Goal: Task Accomplishment & Management: Complete application form

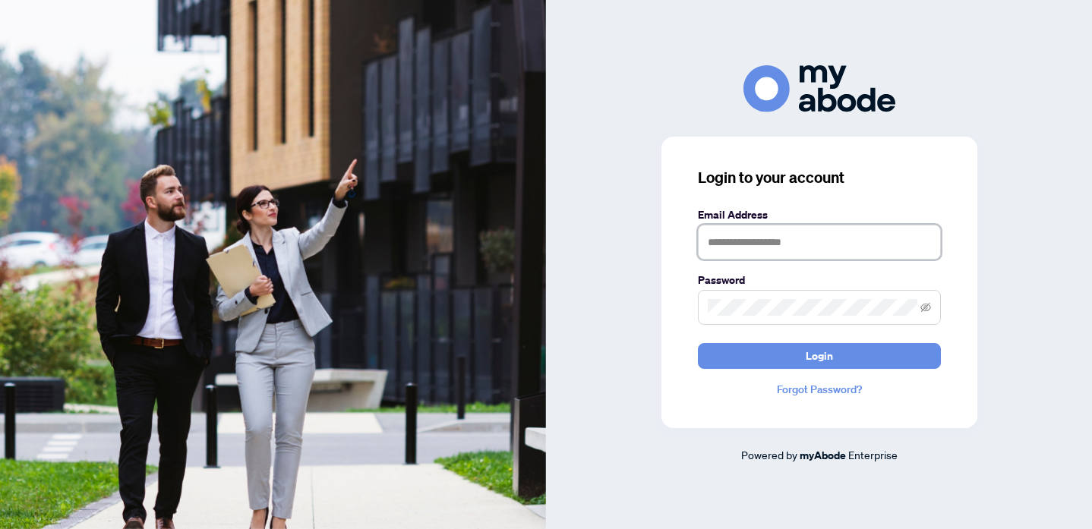
click at [787, 243] on input "text" at bounding box center [819, 242] width 243 height 35
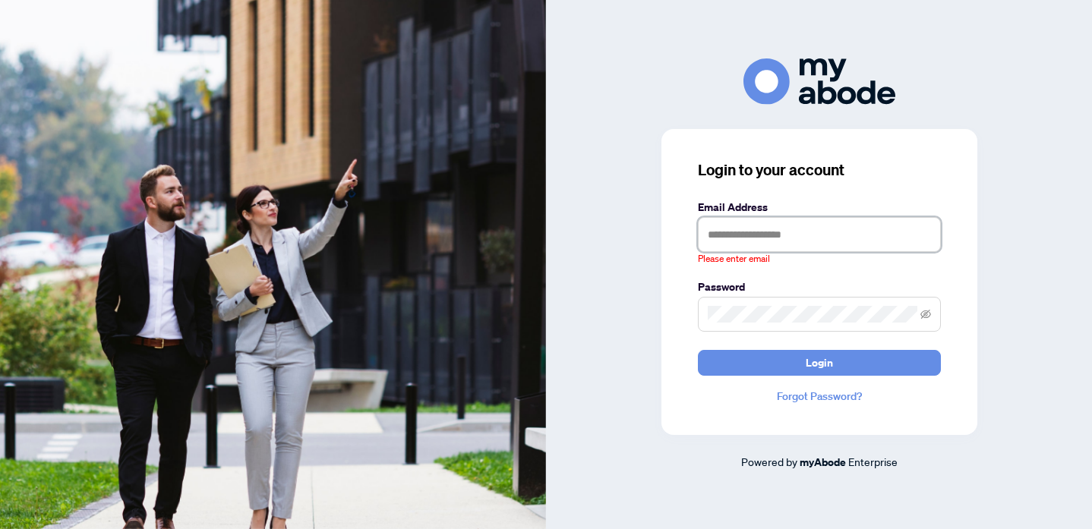
type input "**********"
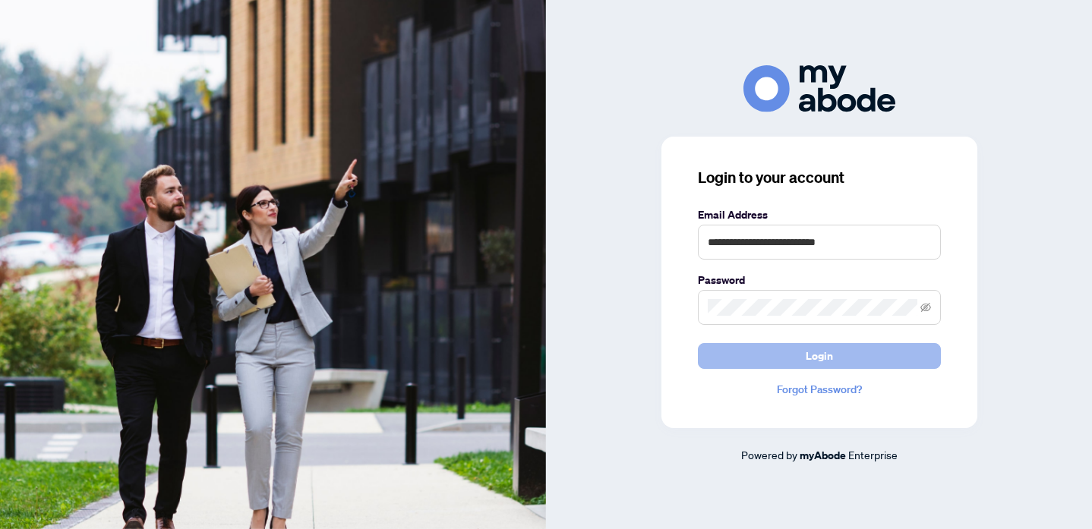
click at [788, 360] on button "Login" at bounding box center [819, 356] width 243 height 26
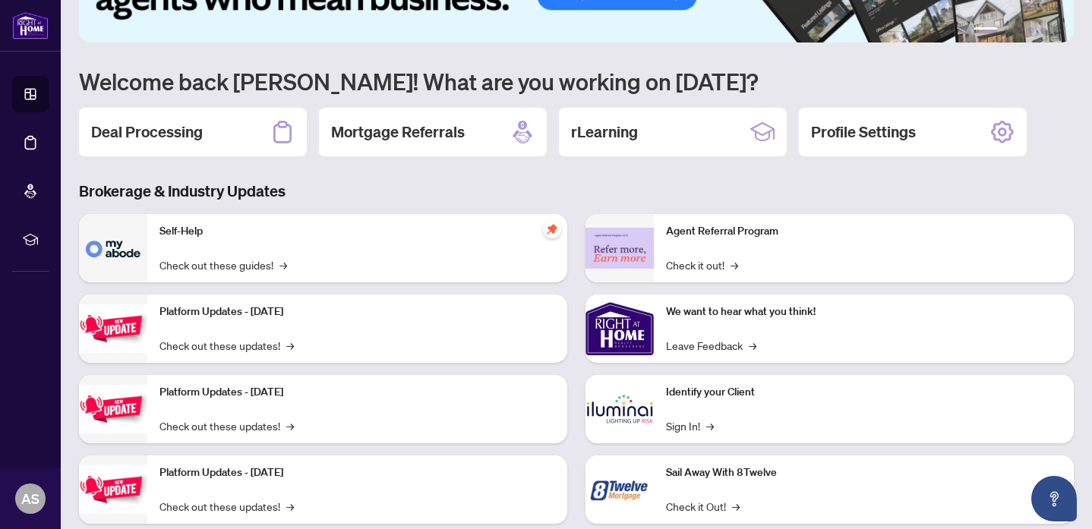
scroll to position [120, 0]
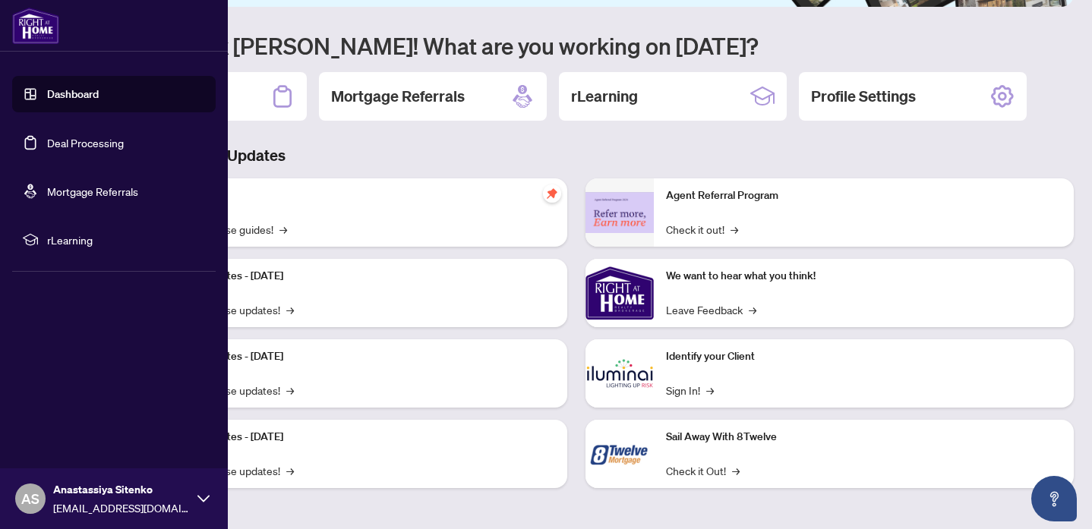
click at [62, 144] on link "Deal Processing" at bounding box center [85, 143] width 77 height 14
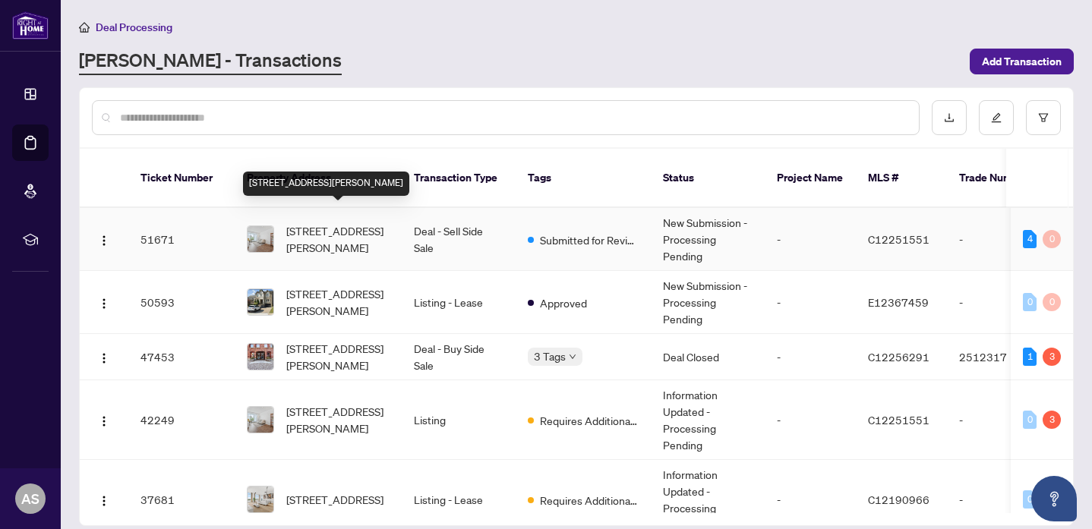
click at [330, 232] on span "[STREET_ADDRESS][PERSON_NAME]" at bounding box center [337, 239] width 103 height 33
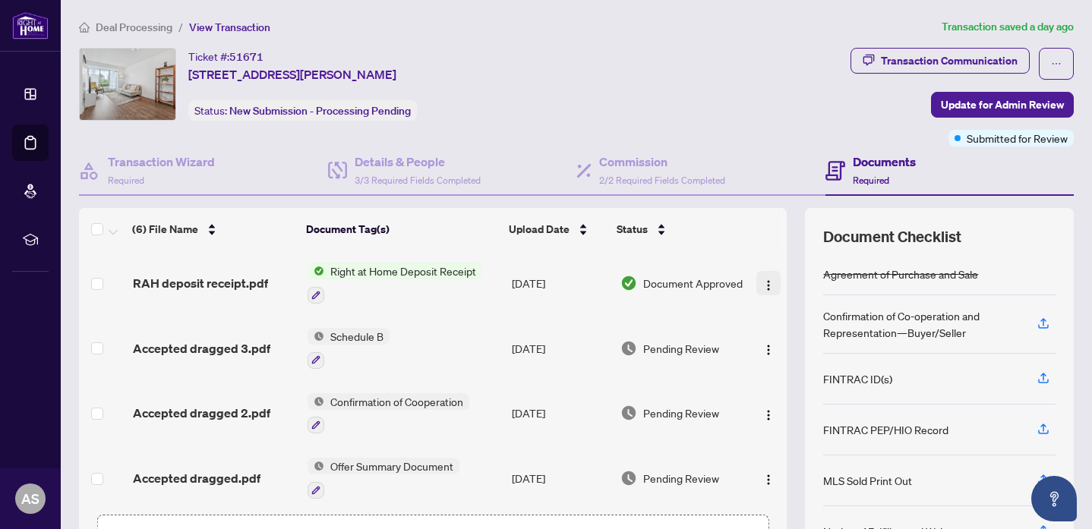
click at [763, 280] on img "button" at bounding box center [769, 286] width 12 height 12
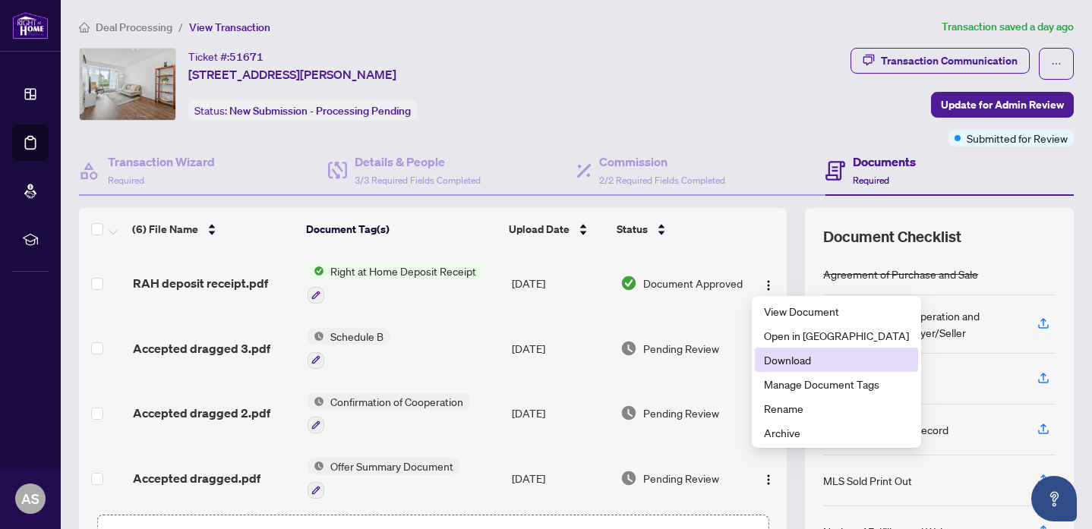
click at [791, 365] on span "Download" at bounding box center [836, 360] width 145 height 17
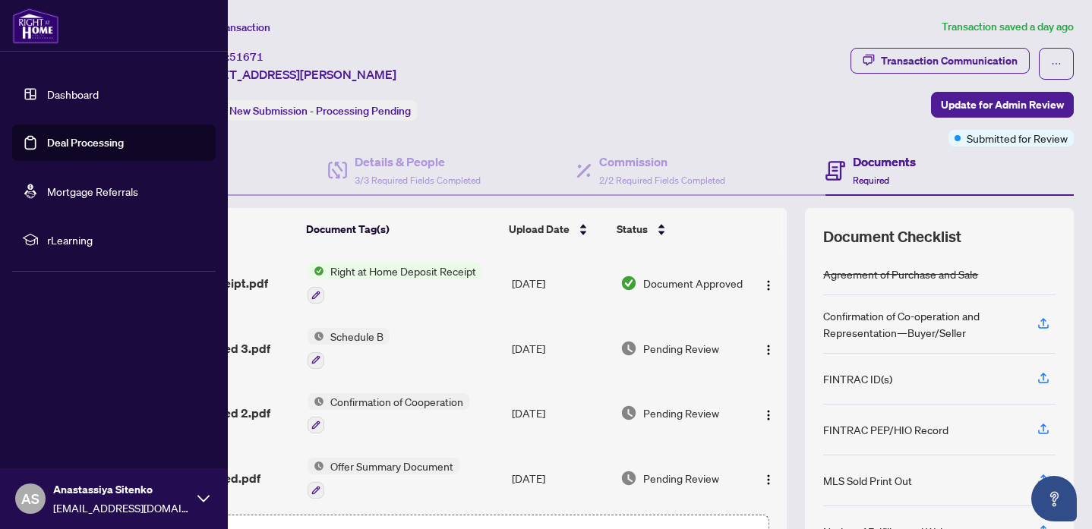
click at [66, 147] on link "Deal Processing" at bounding box center [85, 143] width 77 height 14
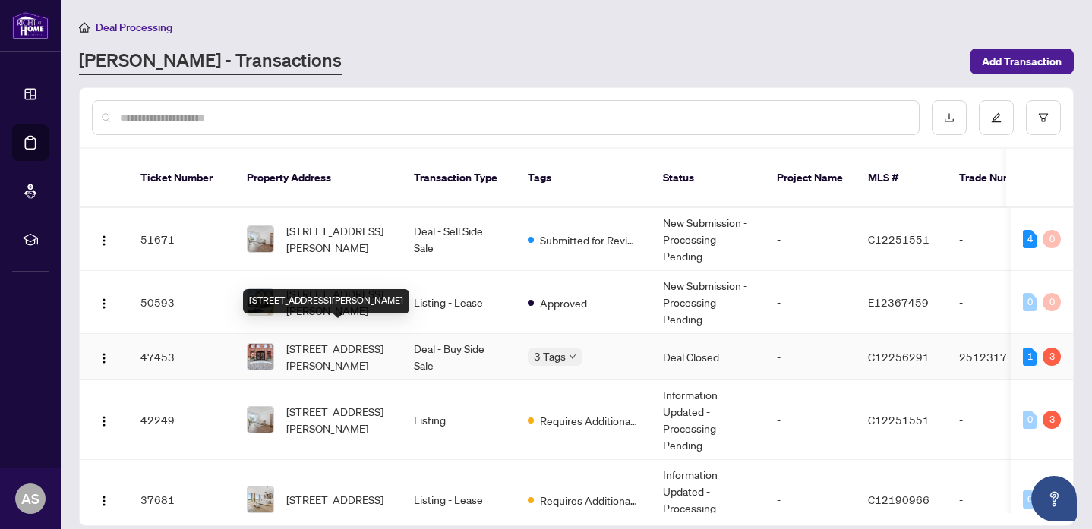
click at [335, 343] on span "[STREET_ADDRESS][PERSON_NAME]" at bounding box center [337, 356] width 103 height 33
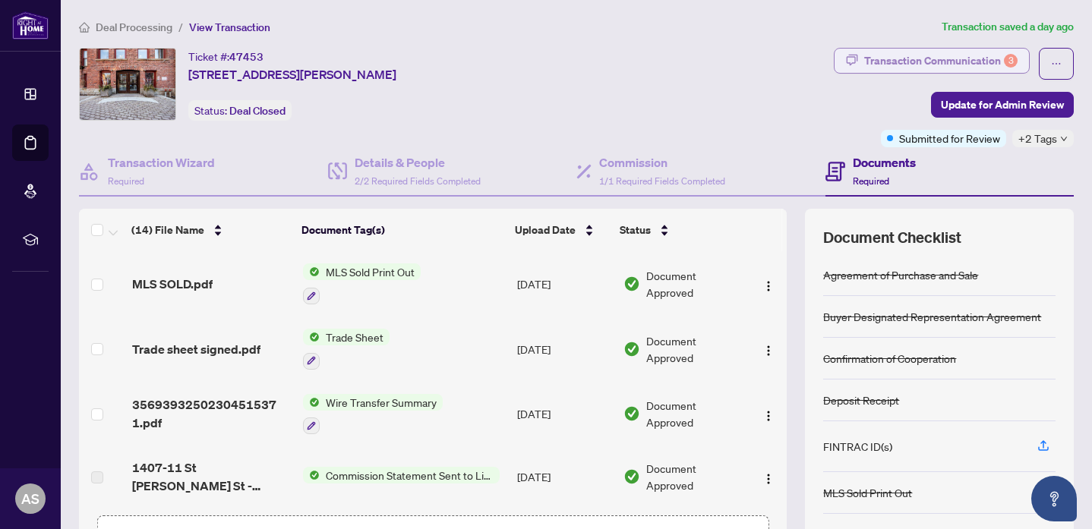
click at [892, 67] on div "Transaction Communication 3" at bounding box center [940, 61] width 153 height 24
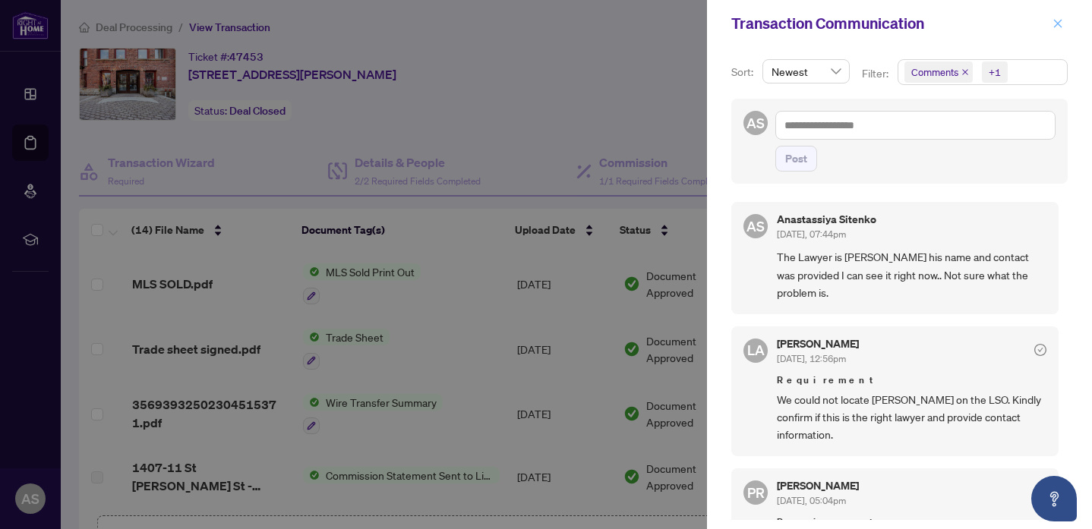
click at [1059, 24] on icon "close" at bounding box center [1058, 23] width 11 height 11
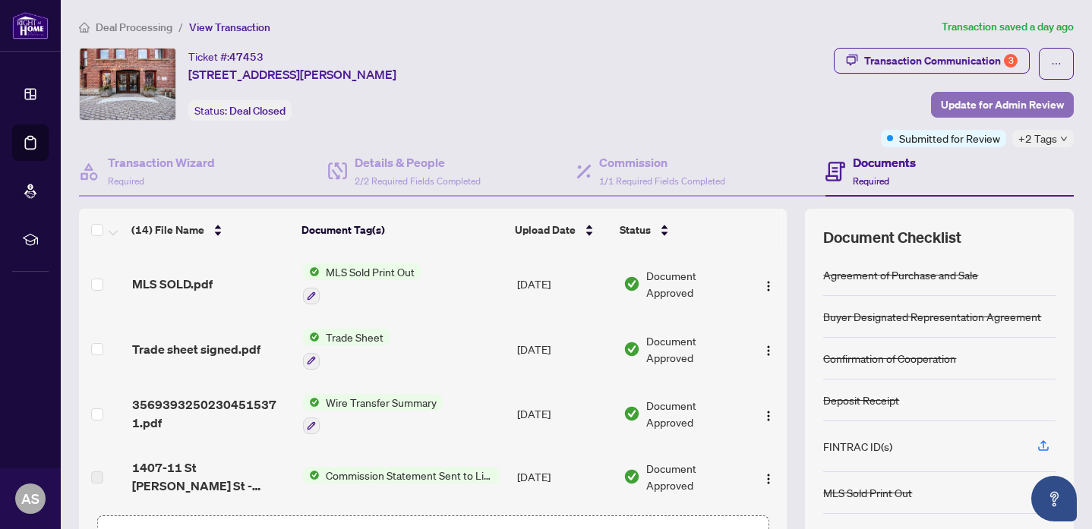
click at [971, 107] on span "Update for Admin Review" at bounding box center [1002, 105] width 123 height 24
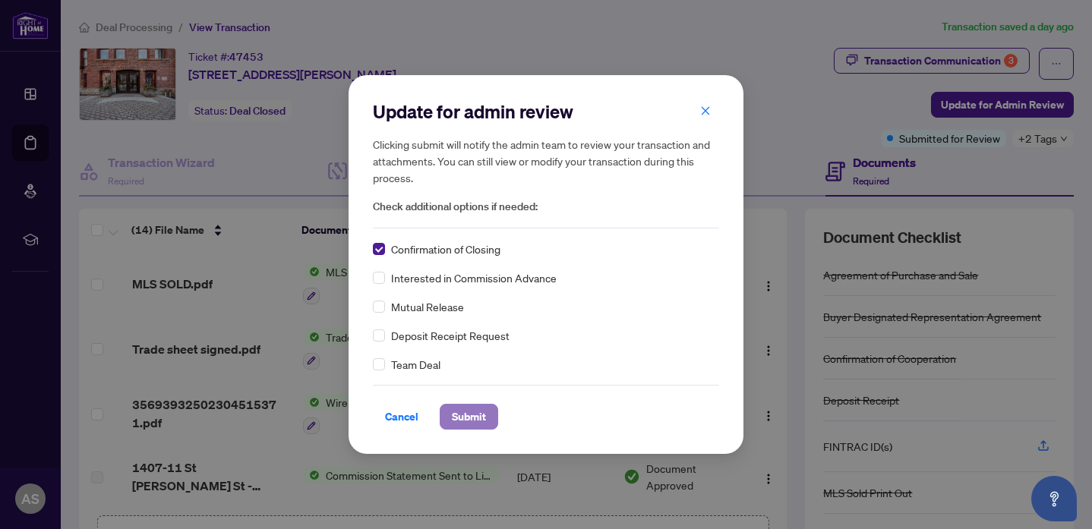
click at [475, 427] on span "Submit" at bounding box center [469, 417] width 34 height 24
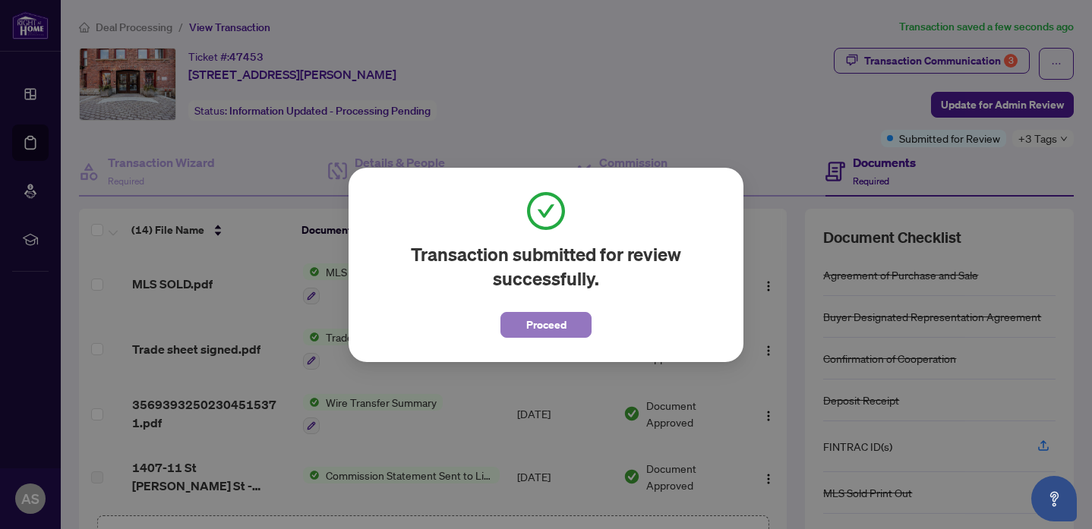
click at [550, 317] on span "Proceed" at bounding box center [546, 325] width 40 height 24
